Goal: Information Seeking & Learning: Learn about a topic

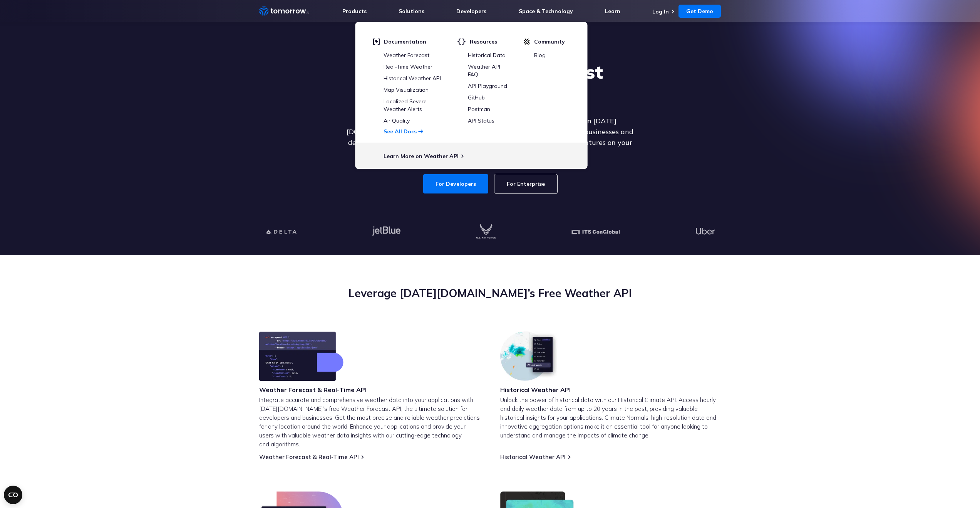
click at [402, 131] on link "See All Docs" at bounding box center [400, 131] width 33 height 7
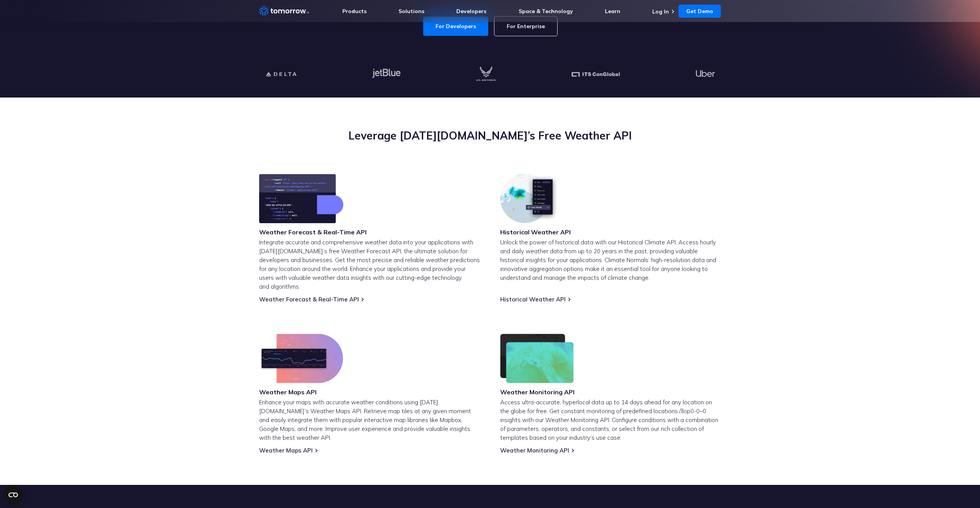
scroll to position [14, 0]
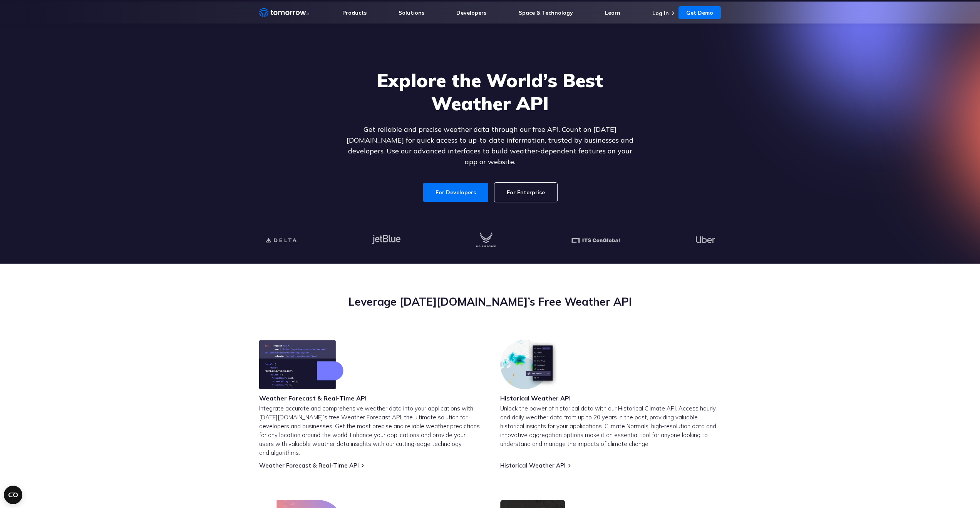
click at [534, 184] on link "For Enterprise" at bounding box center [525, 192] width 63 height 19
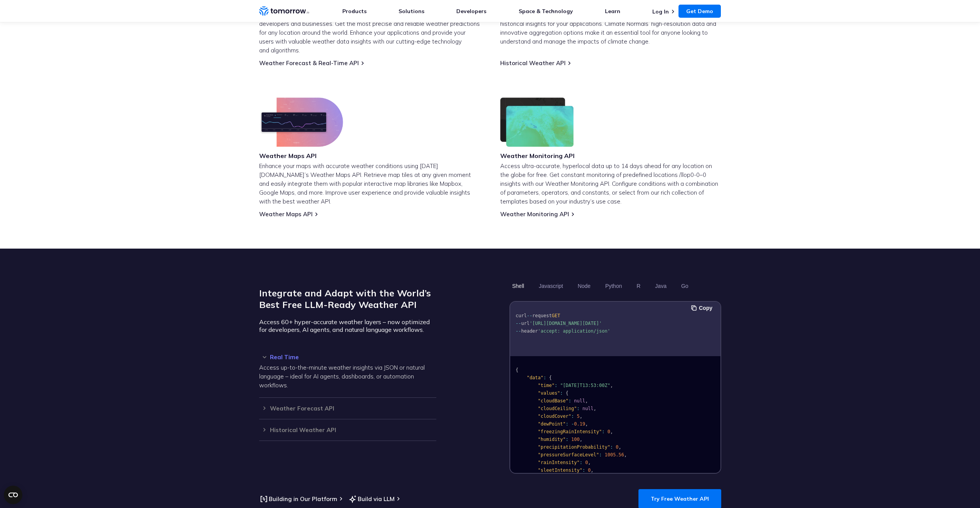
scroll to position [424, 0]
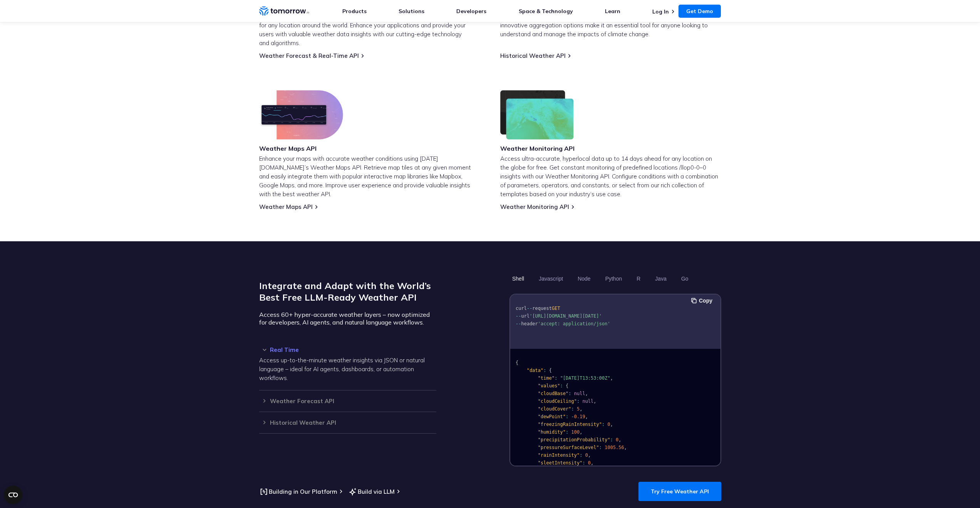
click at [284, 347] on h3 "Real Time" at bounding box center [347, 350] width 177 height 6
click at [300, 398] on h3 "Weather Forecast API" at bounding box center [347, 401] width 177 height 6
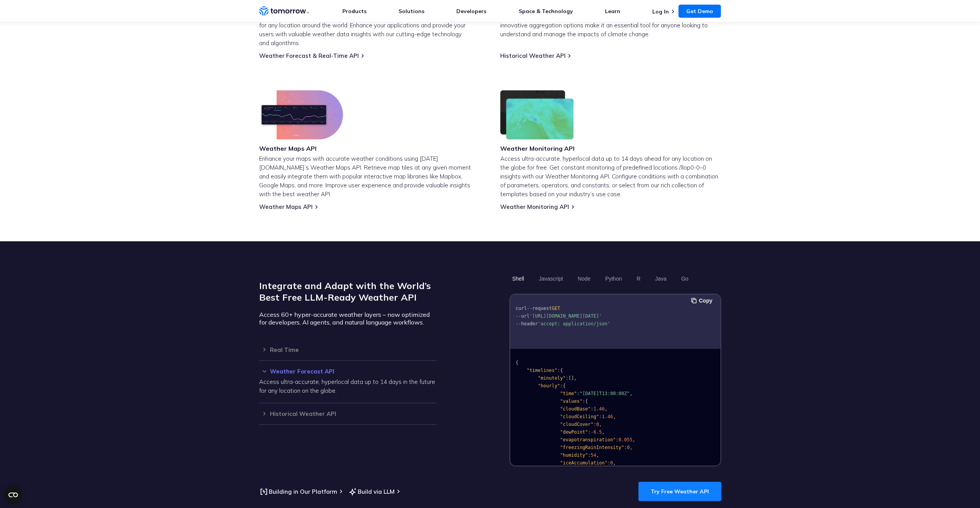
click at [667, 481] on link "Try Free Weather API" at bounding box center [680, 490] width 83 height 19
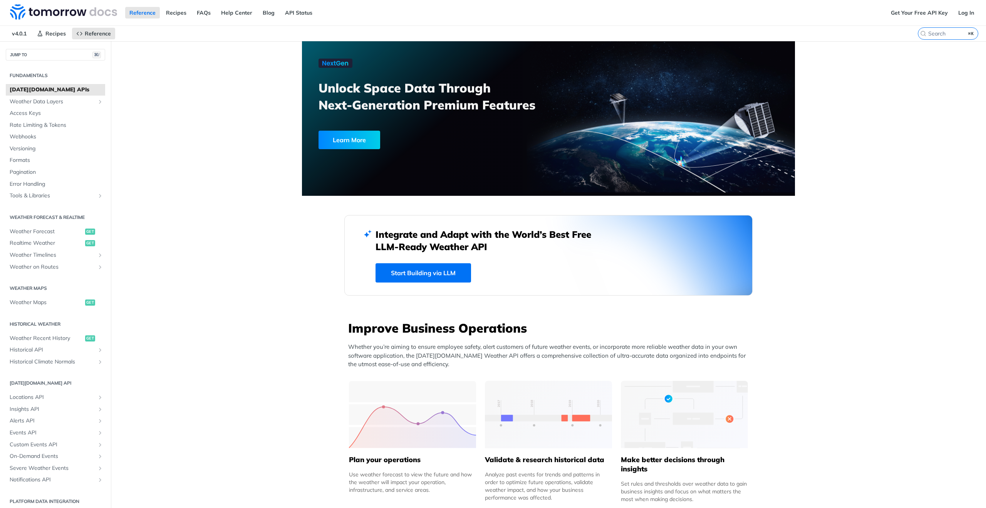
click at [436, 276] on link "Start Building via LLM" at bounding box center [423, 272] width 96 height 19
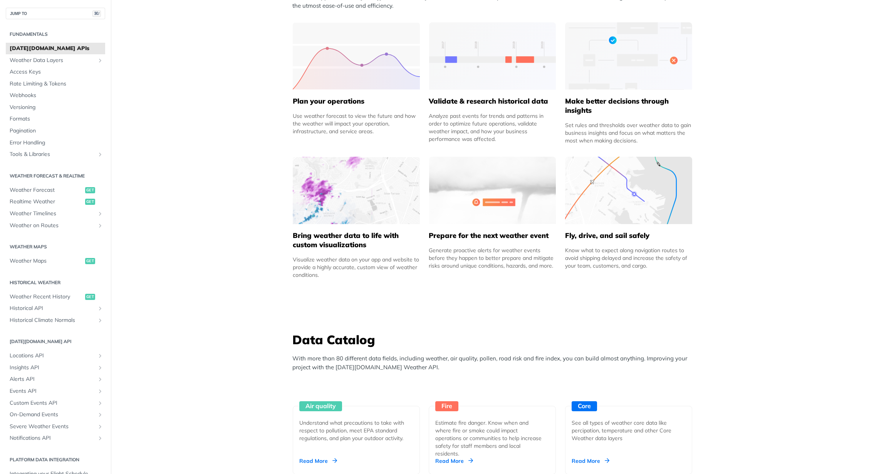
scroll to position [76, 0]
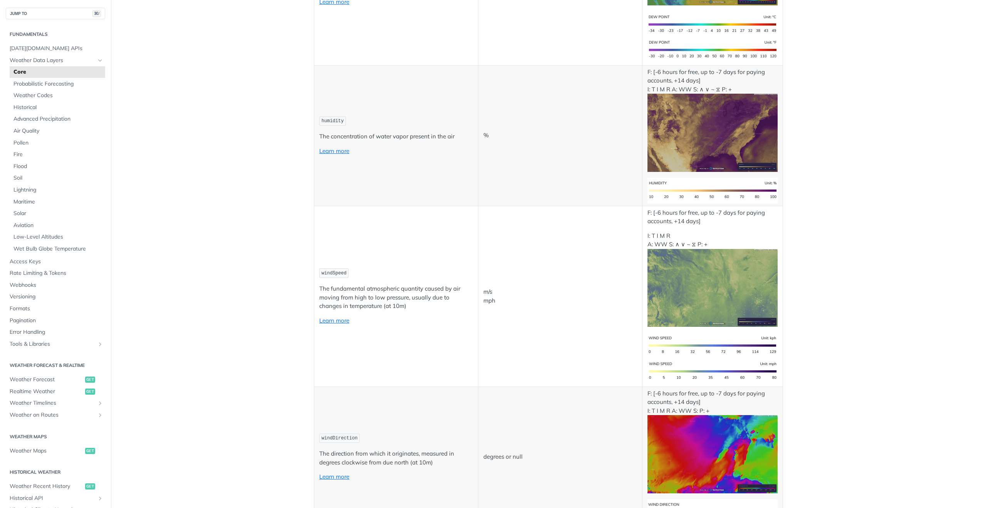
scroll to position [555, 0]
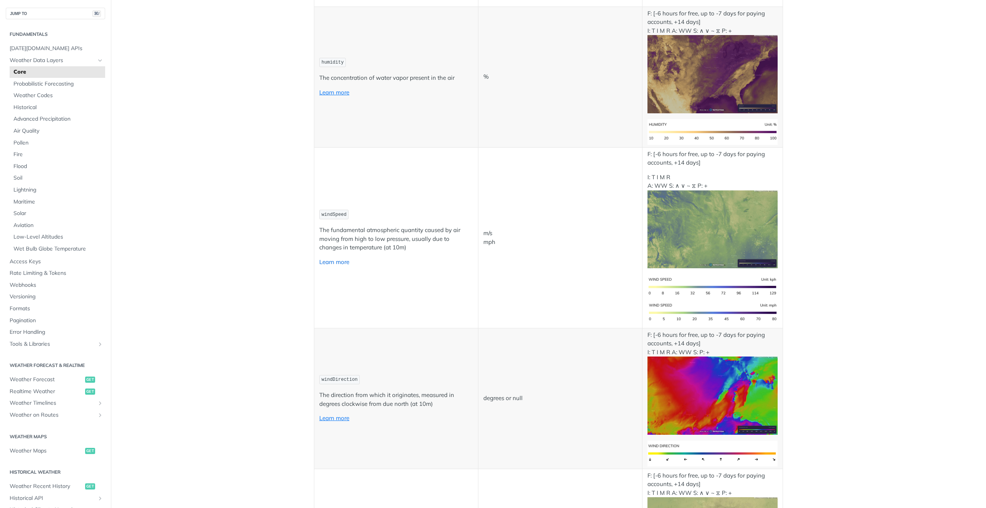
click at [339, 263] on link "Learn more" at bounding box center [334, 261] width 30 height 7
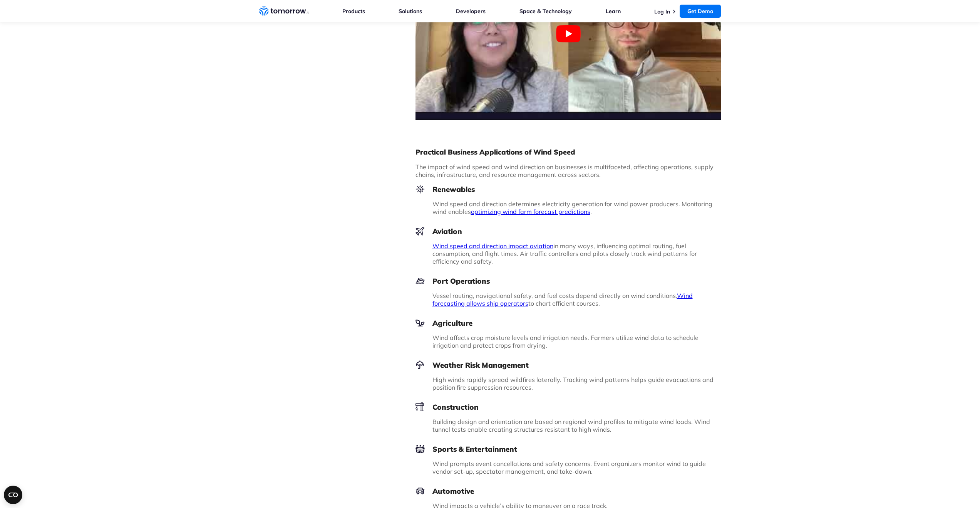
scroll to position [732, 0]
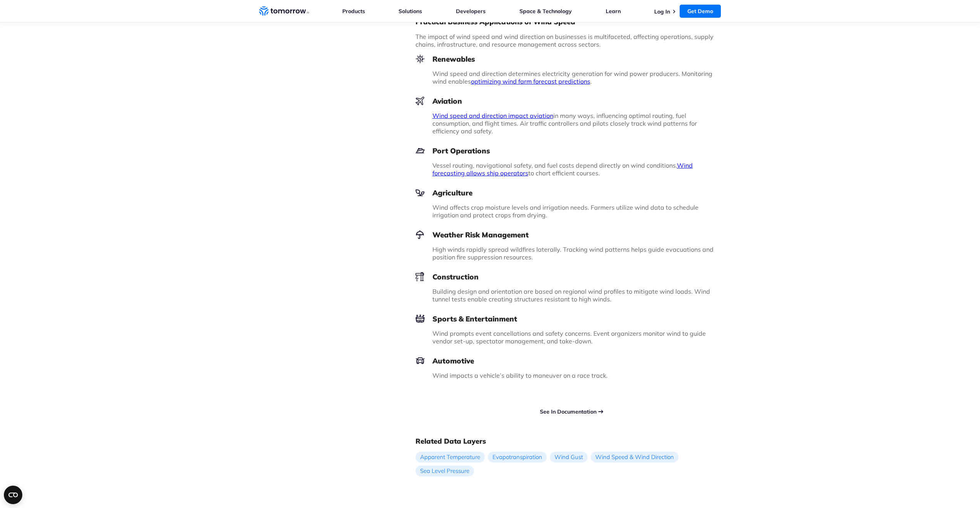
click at [577, 412] on link "See In Documentation" at bounding box center [568, 411] width 57 height 7
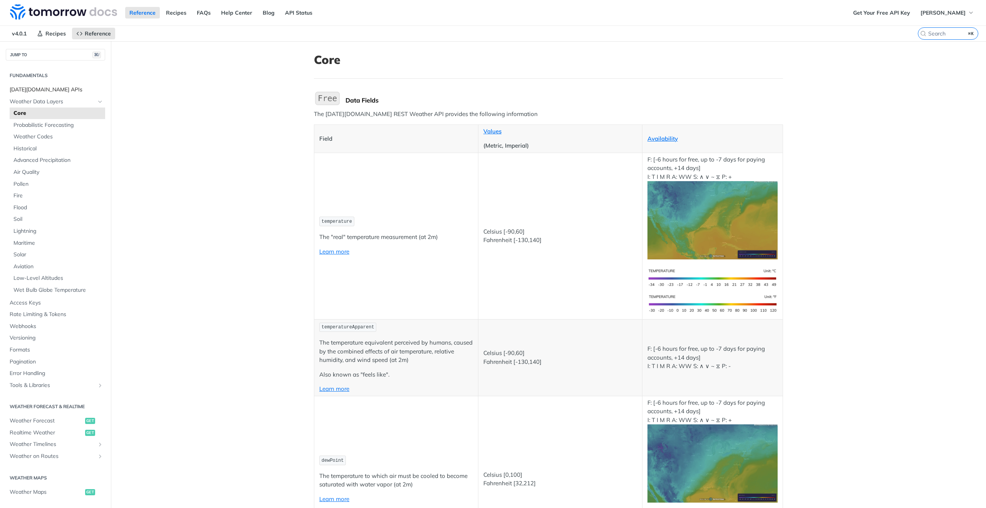
click at [49, 90] on span "[DATE][DOMAIN_NAME] APIs" at bounding box center [57, 90] width 94 height 8
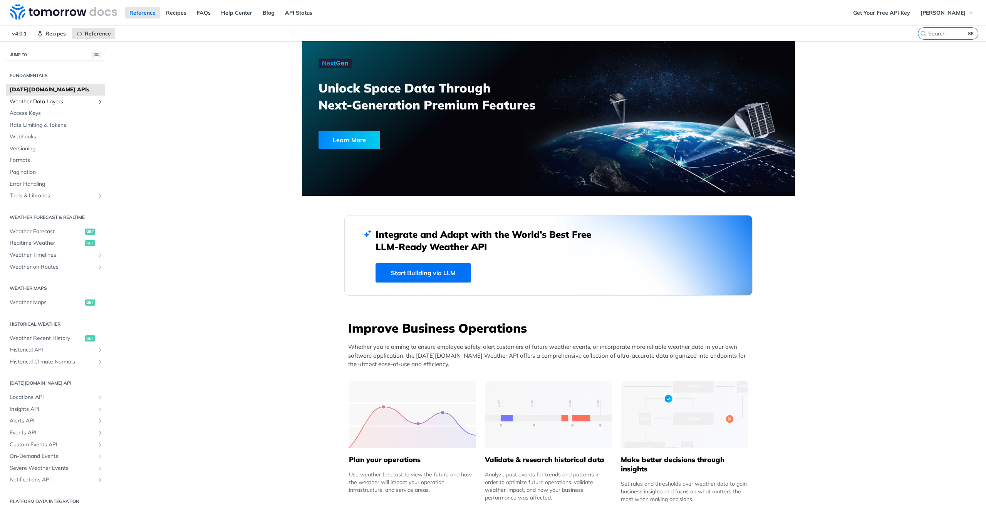
click at [80, 96] on link "Weather Data Layers" at bounding box center [55, 102] width 99 height 12
